Goal: Task Accomplishment & Management: Manage account settings

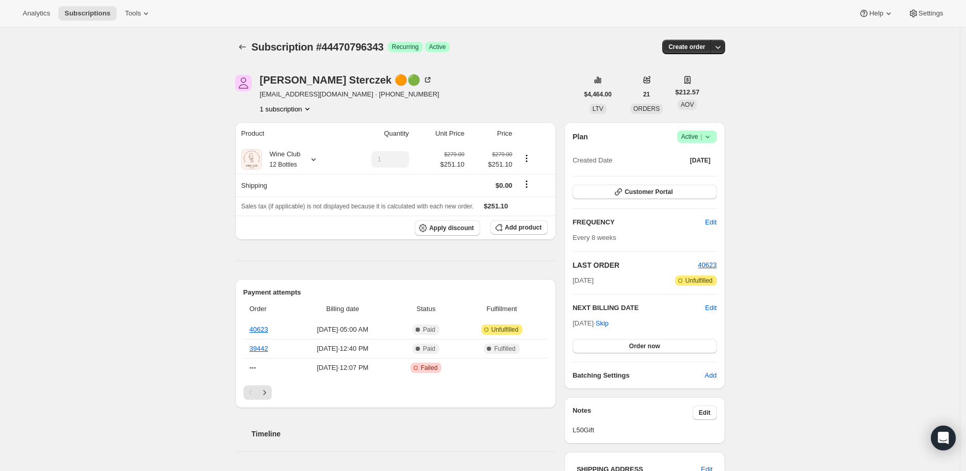
scroll to position [57, 0]
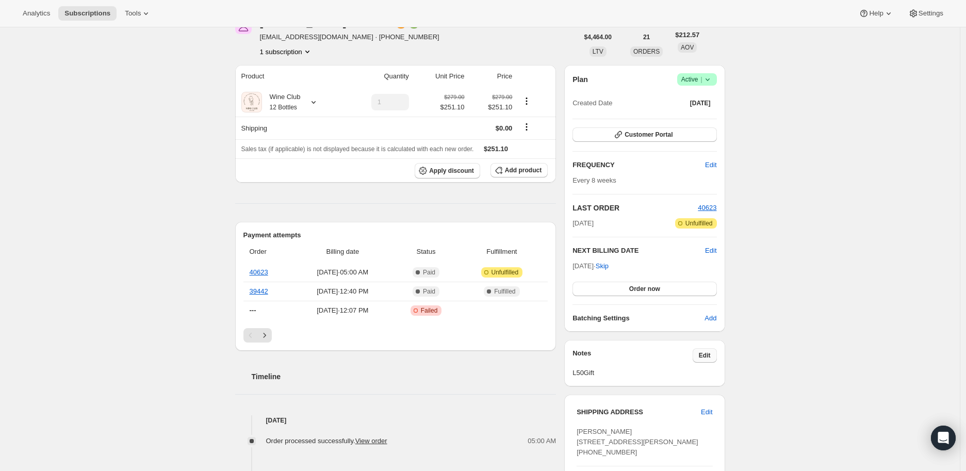
click at [706, 353] on span "Edit" at bounding box center [705, 355] width 12 height 8
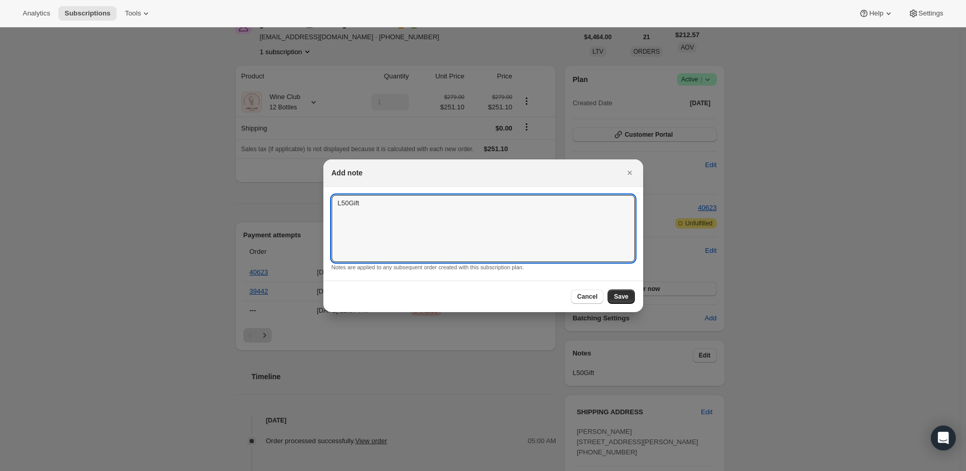
drag, startPoint x: 364, startPoint y: 203, endPoint x: 328, endPoint y: 204, distance: 35.6
click at [328, 204] on section "L50Gift L50Gift Notes are applied to any subsequent order created with this sub…" at bounding box center [484, 234] width 320 height 94
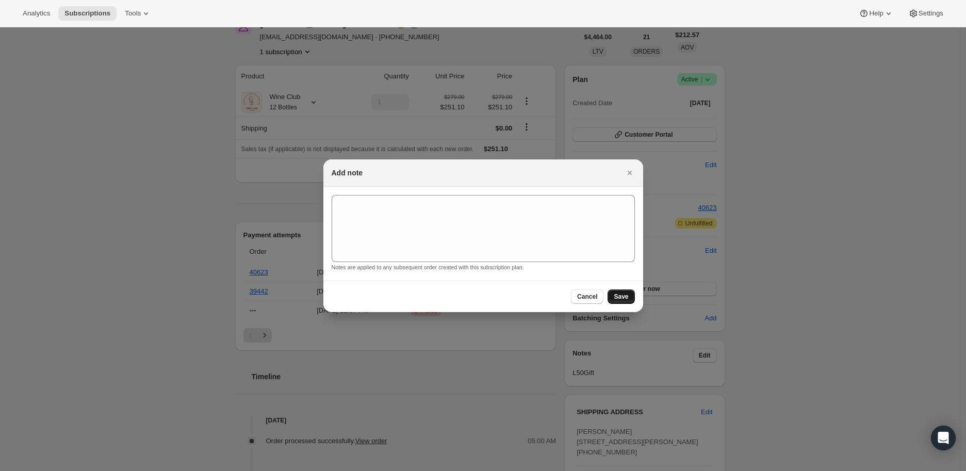
click at [630, 294] on button "Save" at bounding box center [621, 296] width 27 height 14
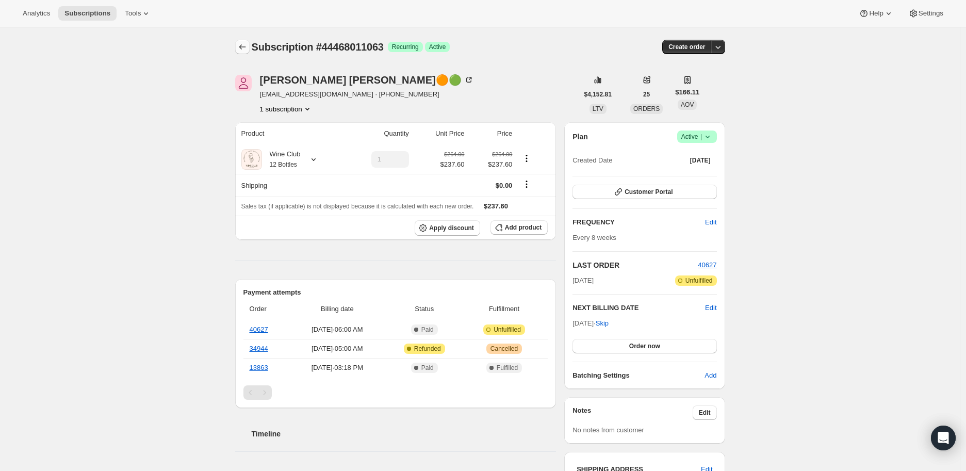
click at [244, 47] on icon "Subscriptions" at bounding box center [242, 47] width 10 height 10
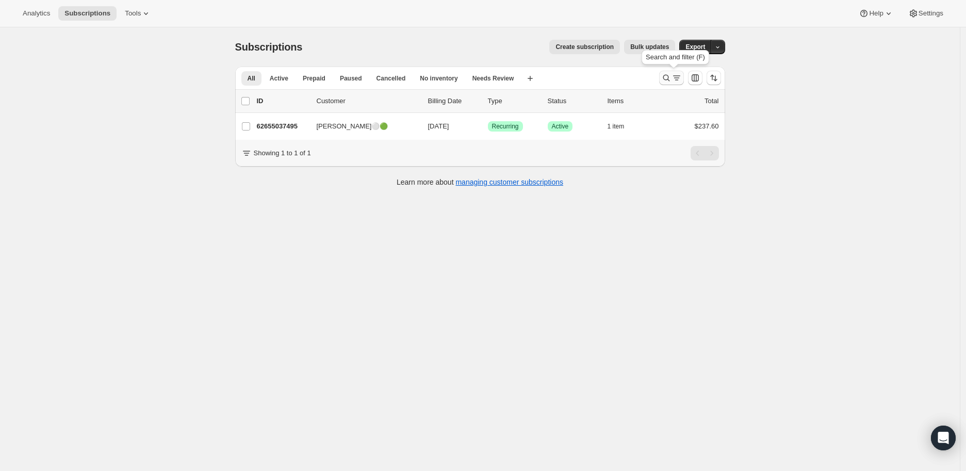
click at [668, 75] on icon "Search and filter results" at bounding box center [666, 78] width 10 height 10
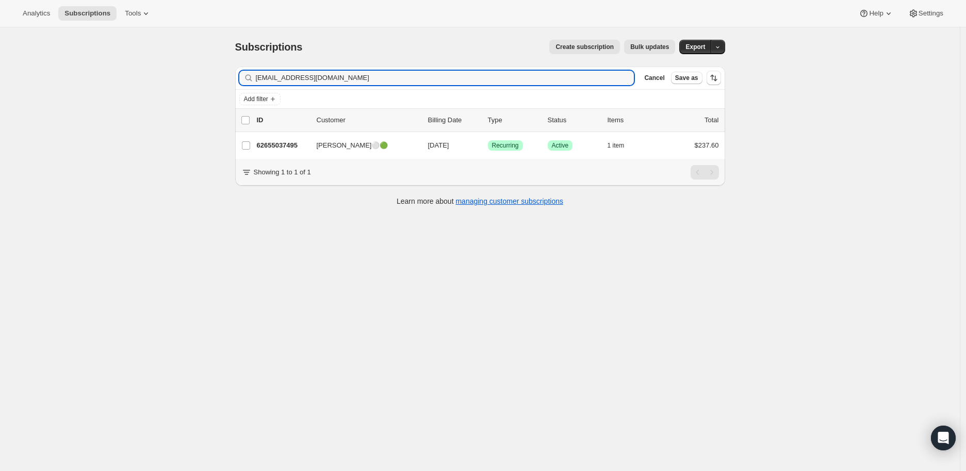
drag, startPoint x: 334, startPoint y: 78, endPoint x: 247, endPoint y: 79, distance: 87.2
click at [247, 79] on div "[EMAIL_ADDRESS][DOMAIN_NAME] Clear" at bounding box center [436, 78] width 395 height 14
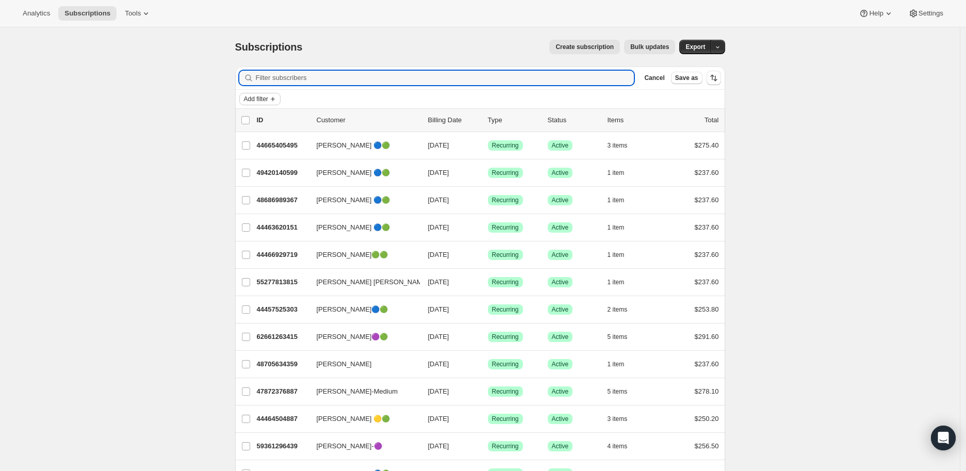
click at [272, 99] on icon "Add filter" at bounding box center [273, 99] width 8 height 8
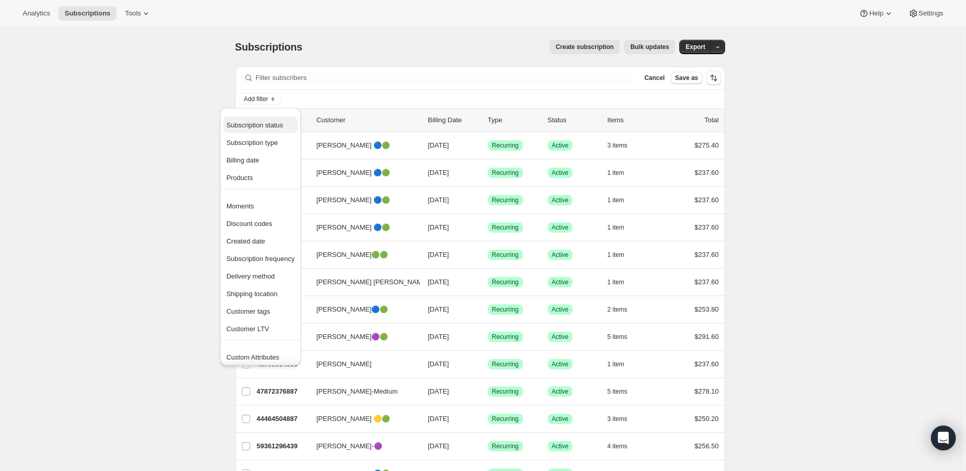
click at [262, 123] on span "Subscription status" at bounding box center [255, 125] width 57 height 8
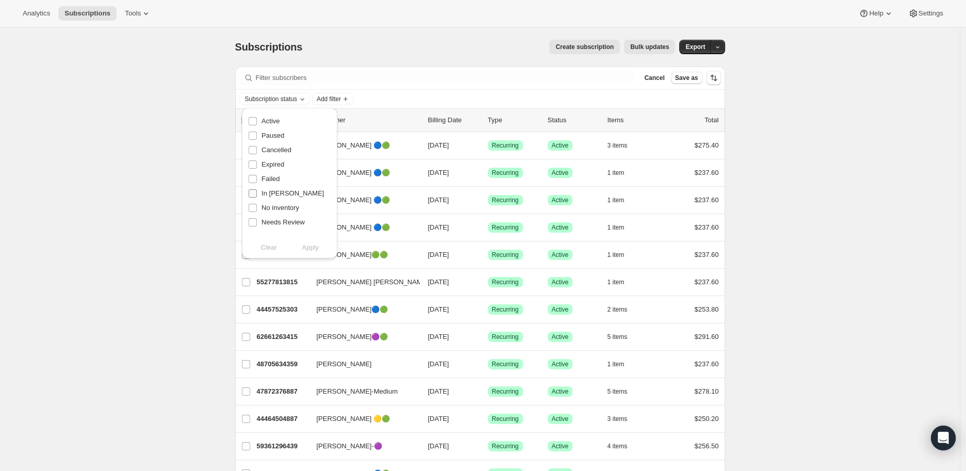
click at [262, 192] on span "In [PERSON_NAME]" at bounding box center [293, 193] width 62 height 8
click at [257, 192] on input "In [PERSON_NAME]" at bounding box center [253, 193] width 8 height 8
checkbox input "true"
click at [303, 245] on span "Apply" at bounding box center [310, 248] width 17 height 10
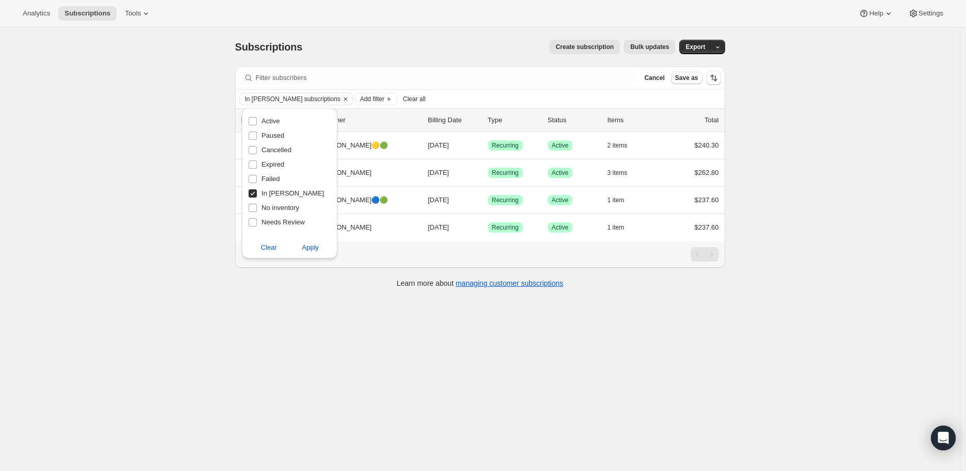
click at [110, 242] on div "Subscriptions. This page is ready Subscriptions Create subscription Bulk update…" at bounding box center [480, 262] width 960 height 471
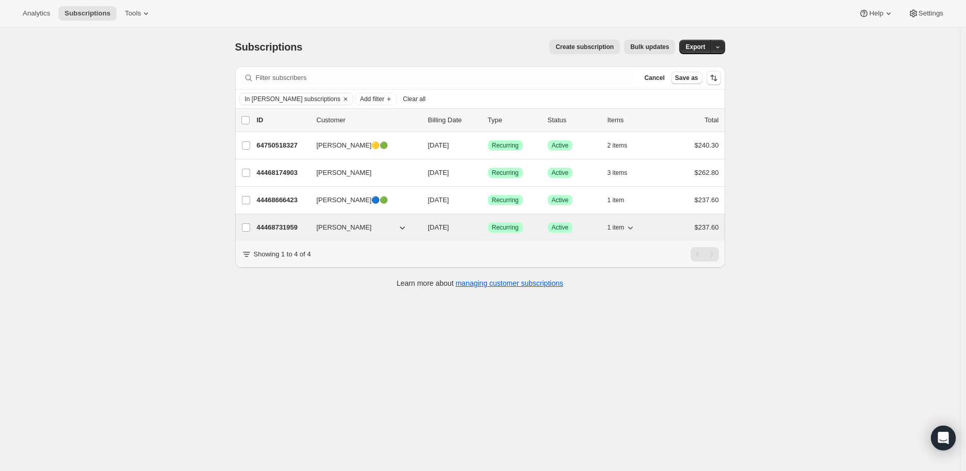
click at [274, 228] on p "44468731959" at bounding box center [283, 227] width 52 height 10
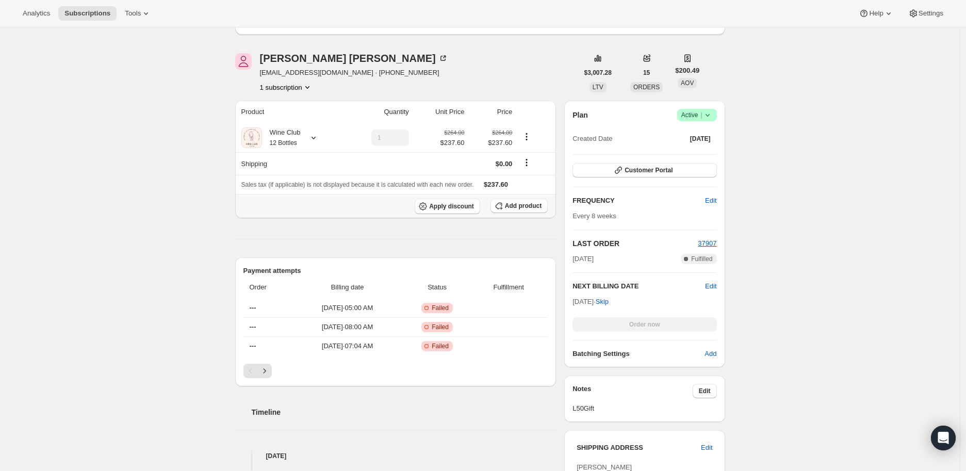
scroll to position [172, 0]
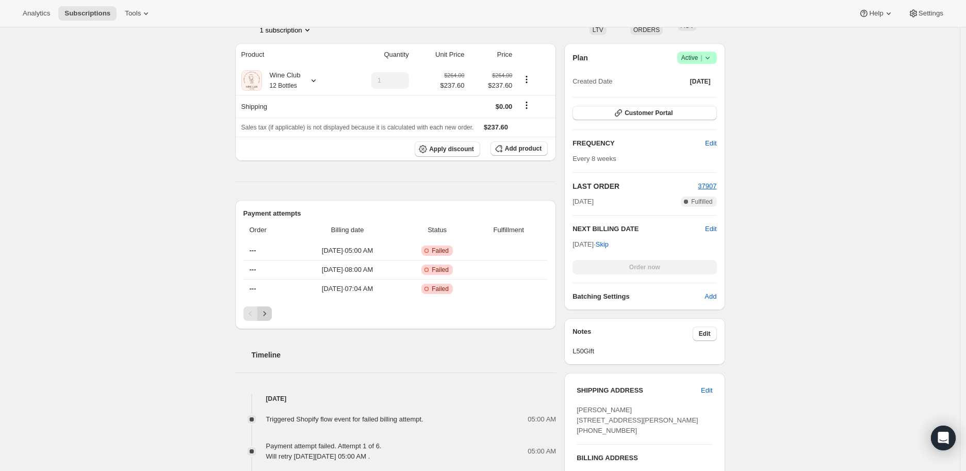
click at [269, 311] on icon "Next" at bounding box center [265, 314] width 10 height 10
click at [269, 314] on icon "Next" at bounding box center [265, 314] width 10 height 10
click at [251, 312] on icon "Previous" at bounding box center [251, 314] width 10 height 10
click at [252, 312] on icon "Previous" at bounding box center [250, 313] width 3 height 5
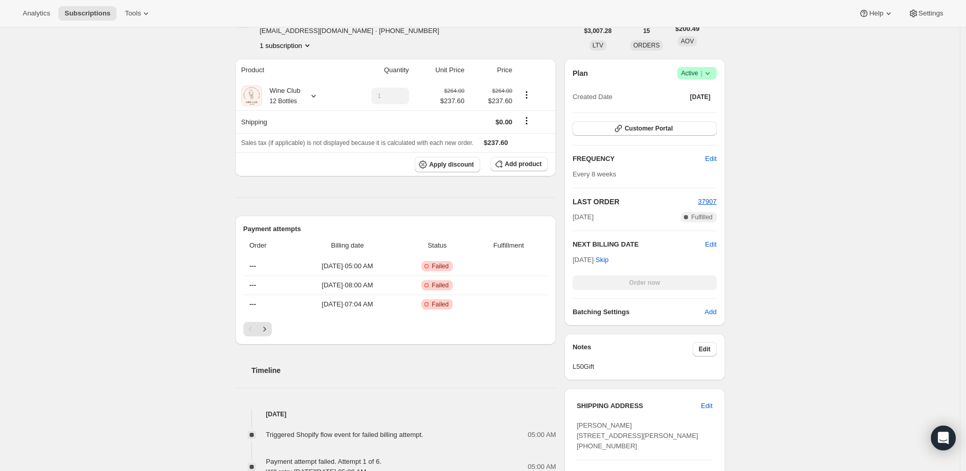
scroll to position [99, 0]
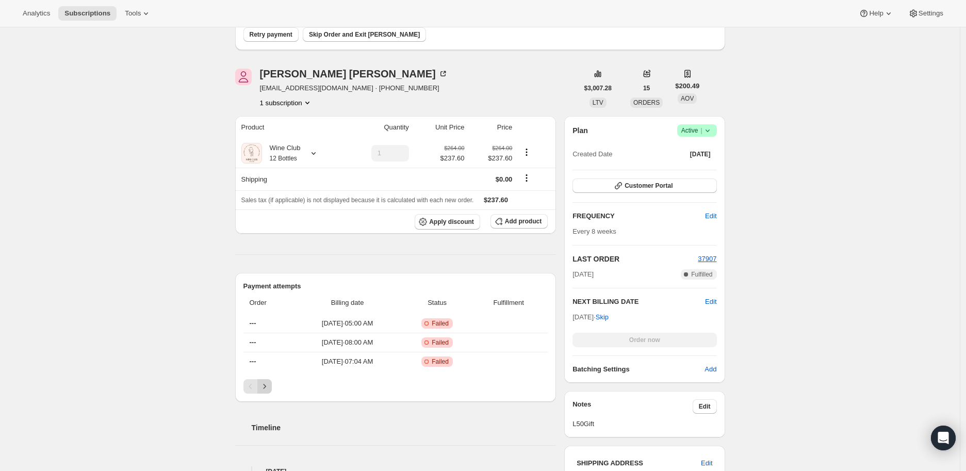
click at [267, 384] on icon "Next" at bounding box center [265, 386] width 10 height 10
click at [268, 384] on icon "Next" at bounding box center [265, 386] width 10 height 10
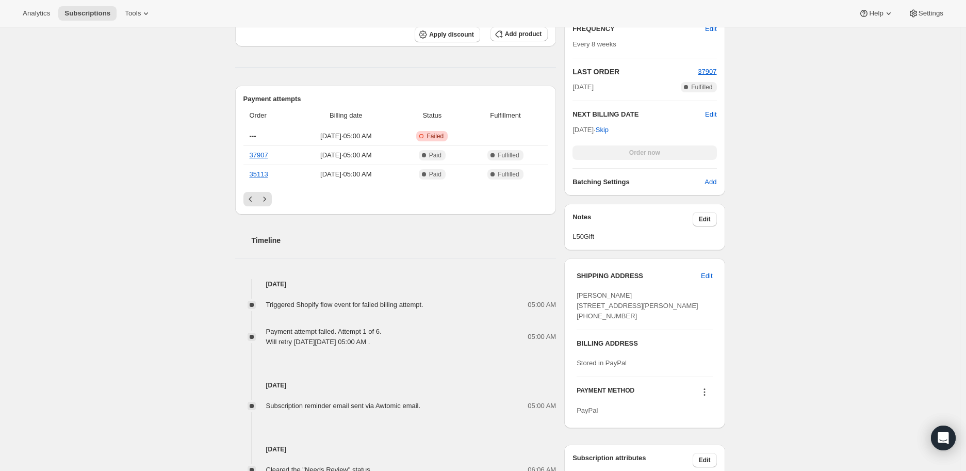
scroll to position [344, 0]
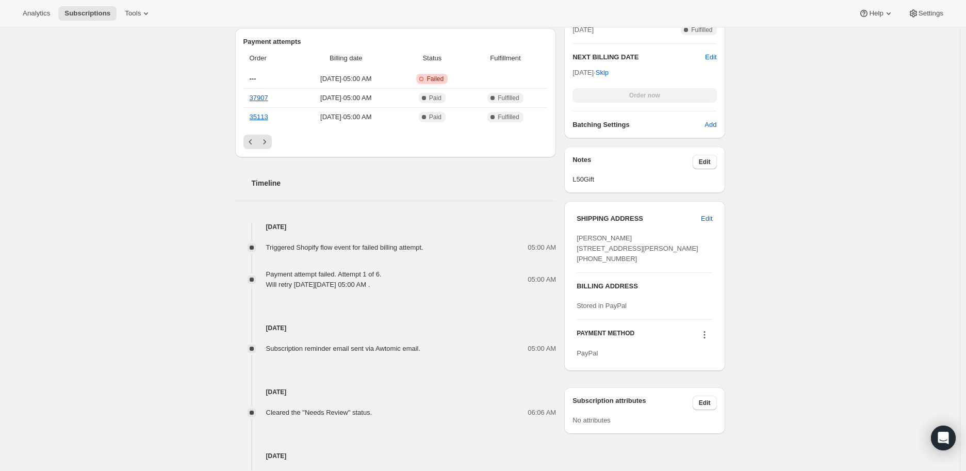
click at [707, 340] on icon at bounding box center [705, 335] width 10 height 10
click at [706, 371] on span "Send link to update card" at bounding box center [707, 374] width 72 height 8
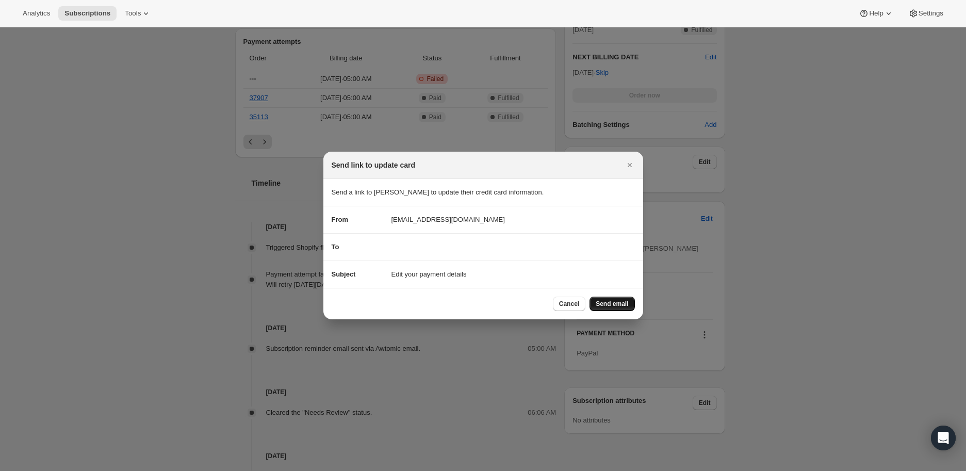
click at [616, 299] on button "Send email" at bounding box center [612, 304] width 45 height 14
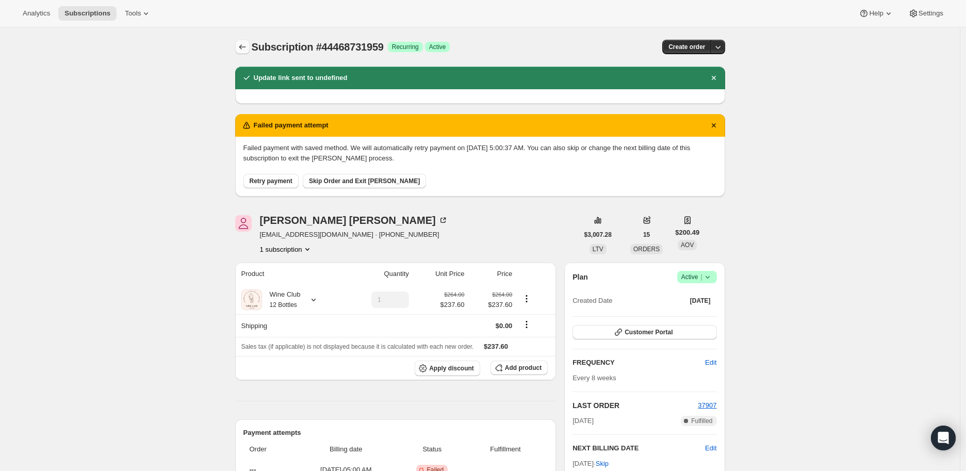
click at [241, 46] on icon "Subscriptions" at bounding box center [242, 47] width 10 height 10
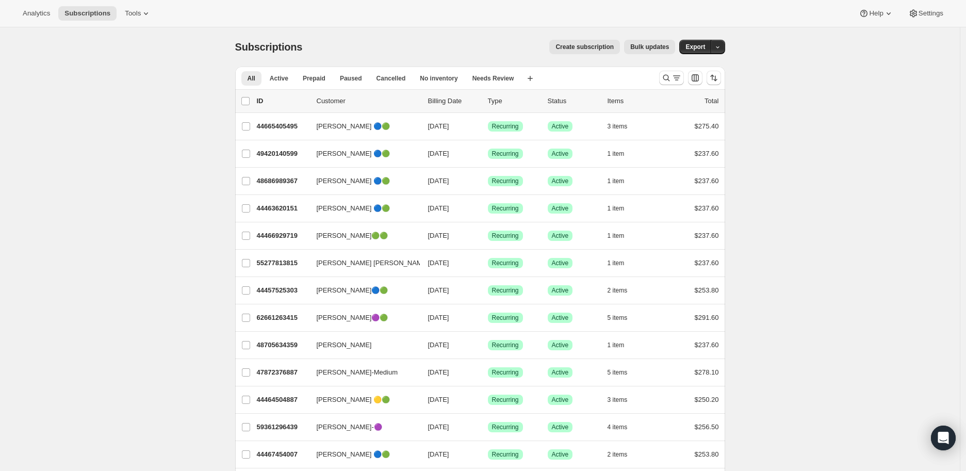
scroll to position [57, 0]
